Goal: Information Seeking & Learning: Learn about a topic

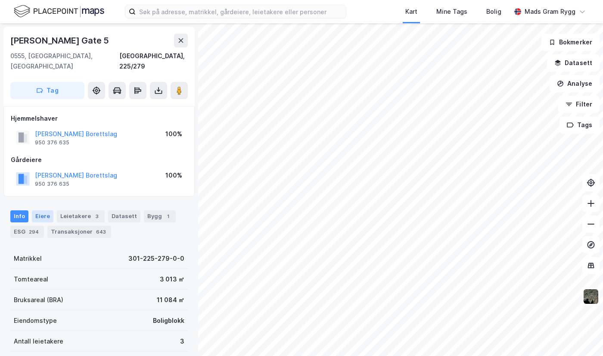
click at [39, 210] on div "Eiere" at bounding box center [43, 216] width 22 height 12
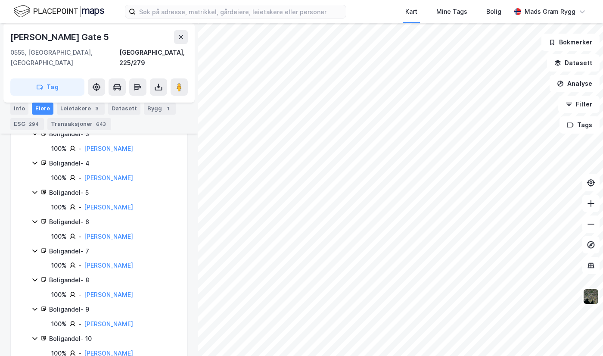
scroll to position [215, 0]
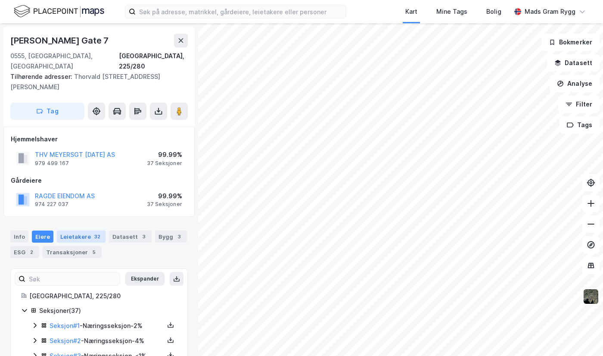
click at [75, 231] on div "Leietakere 32" at bounding box center [81, 237] width 49 height 12
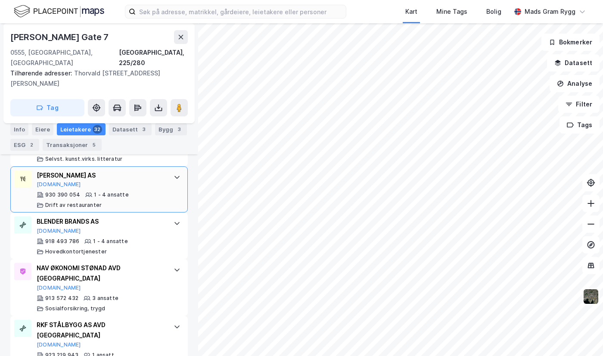
scroll to position [1577, 0]
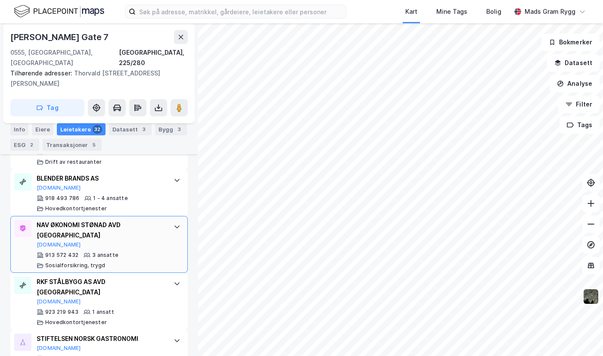
click at [112, 220] on div "NAV ØKONOMI STØNAD AVD [GEOGRAPHIC_DATA]" at bounding box center [101, 230] width 128 height 21
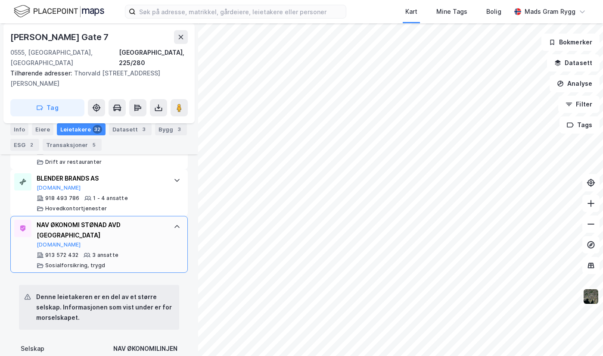
click at [174, 223] on icon at bounding box center [177, 226] width 7 height 7
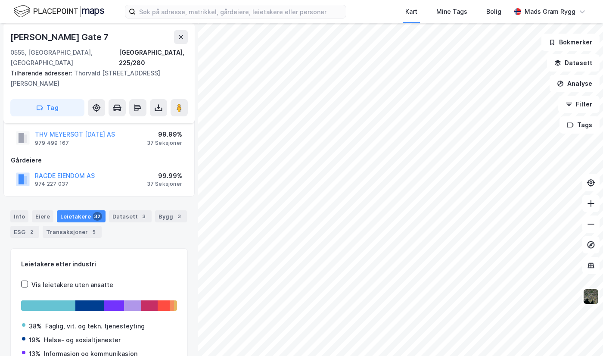
scroll to position [0, 0]
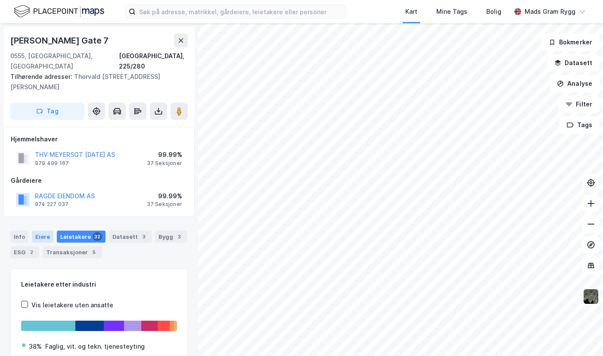
click at [44, 231] on div "Eiere" at bounding box center [43, 237] width 22 height 12
